Goal: Find contact information: Find contact information

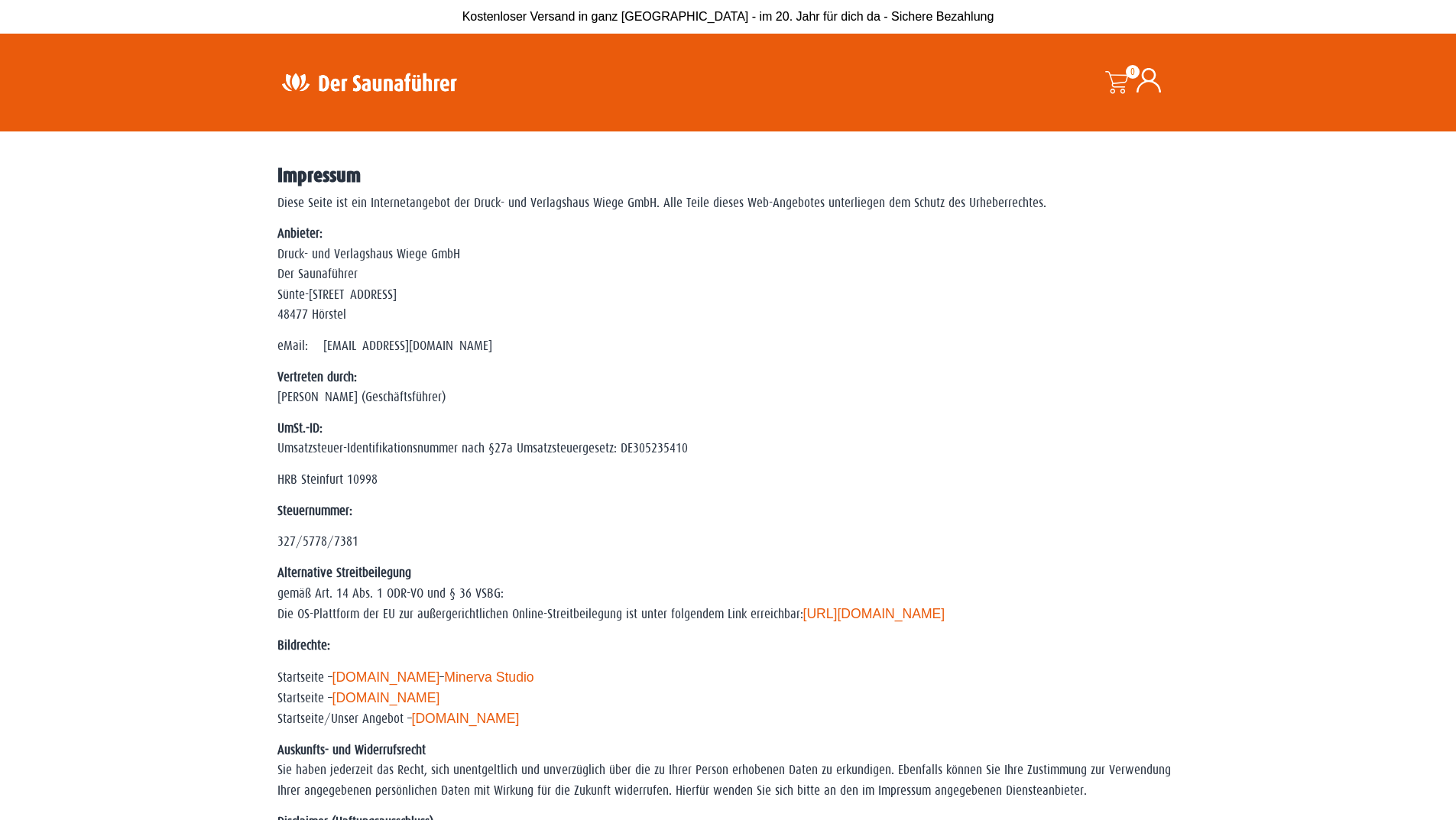
click at [401, 256] on p "Anbieter: Druck- und Verlagshaus Wiege GmbH Der Saunaführer Sünte-[STREET_ADDRE…" at bounding box center [728, 274] width 902 height 101
click at [403, 256] on p "Anbieter: Druck- und Verlagshaus Wiege GmbH Der Saunaführer Sünte-[STREET_ADDRE…" at bounding box center [728, 274] width 902 height 101
copy p "Druck- und Verlagshaus Wiege GmbH"
